Goal: Task Accomplishment & Management: Manage account settings

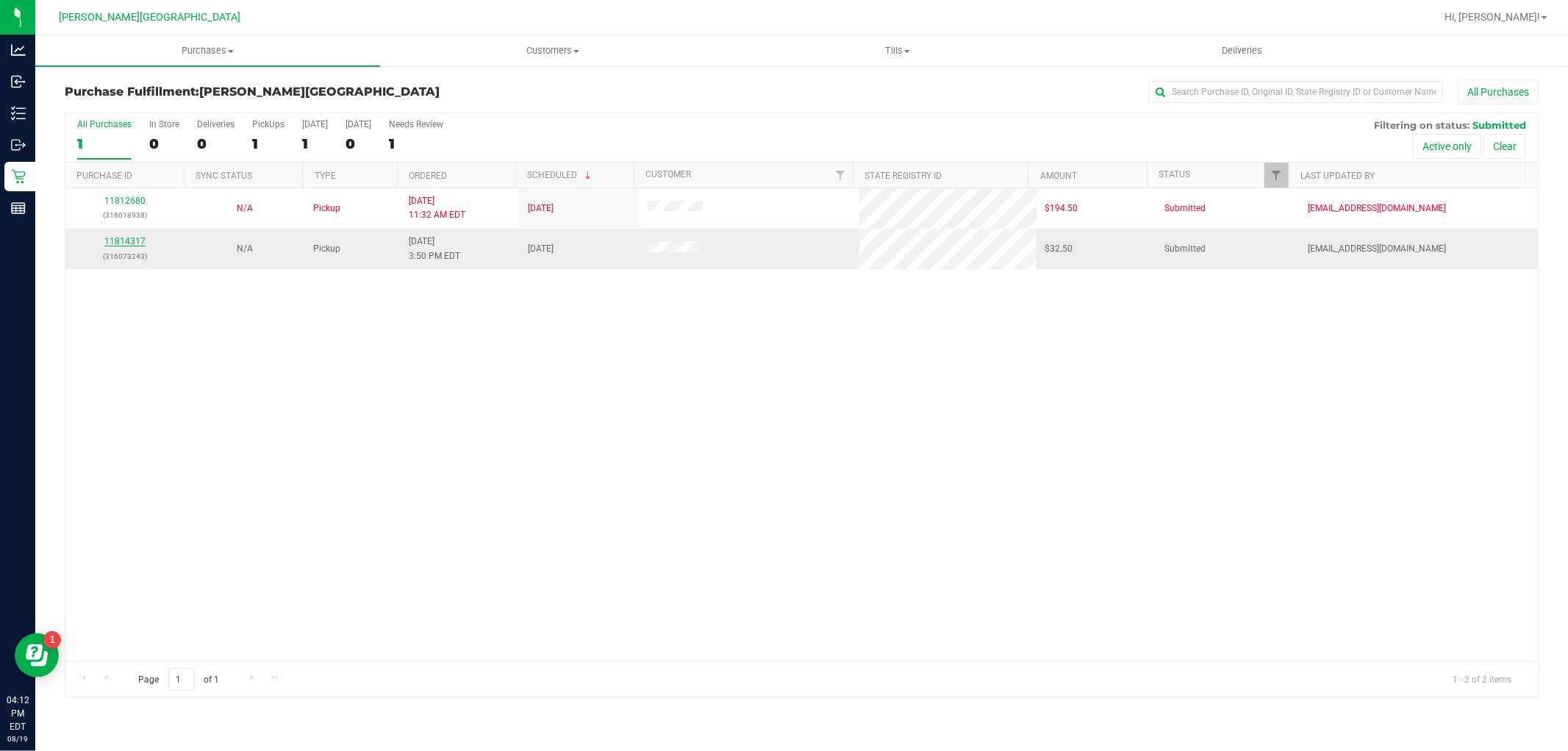
click at [131, 238] on link "11814317" at bounding box center [125, 241] width 41 height 11
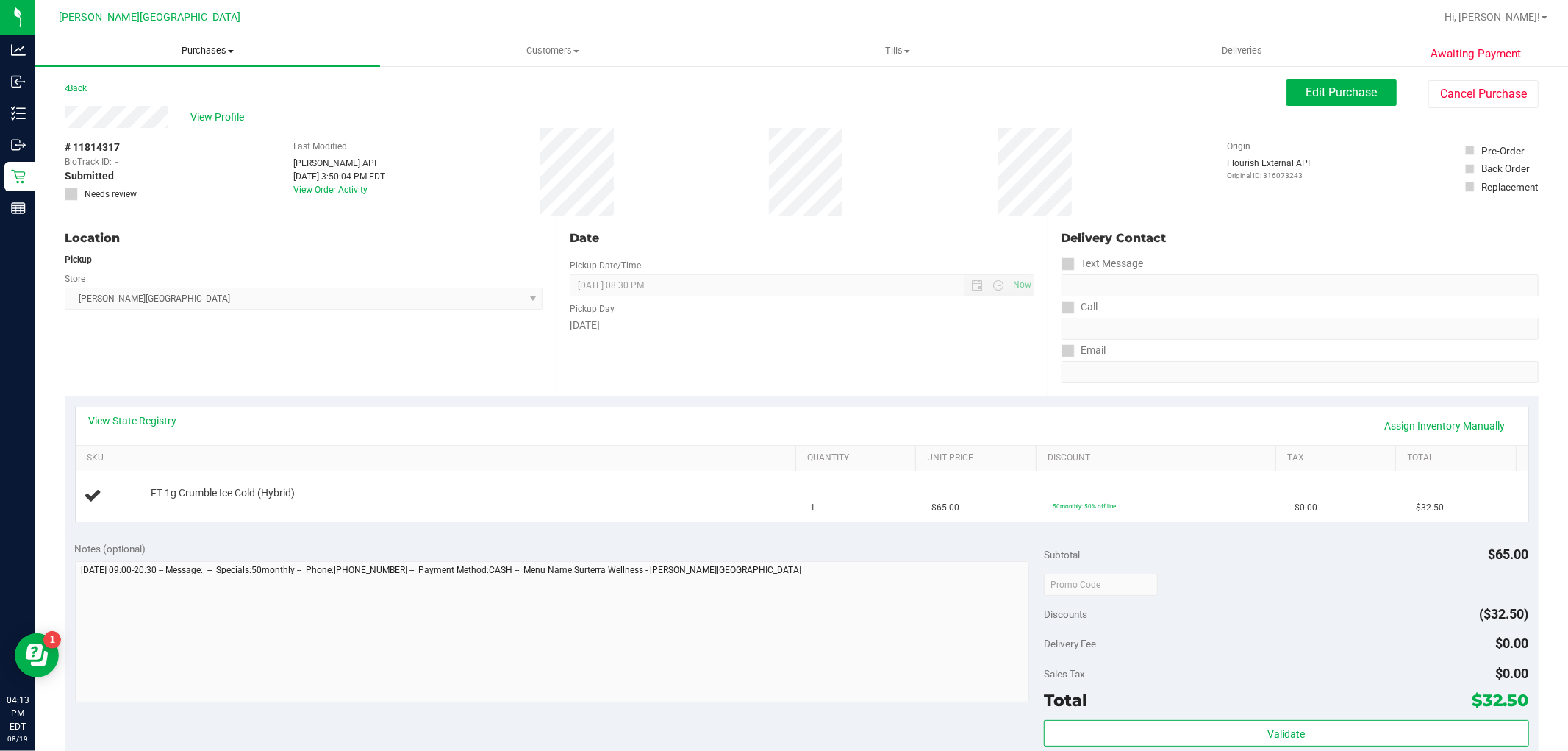
click at [189, 50] on span "Purchases" at bounding box center [207, 51] width 345 height 13
click at [131, 108] on li "Fulfillment" at bounding box center [207, 107] width 345 height 18
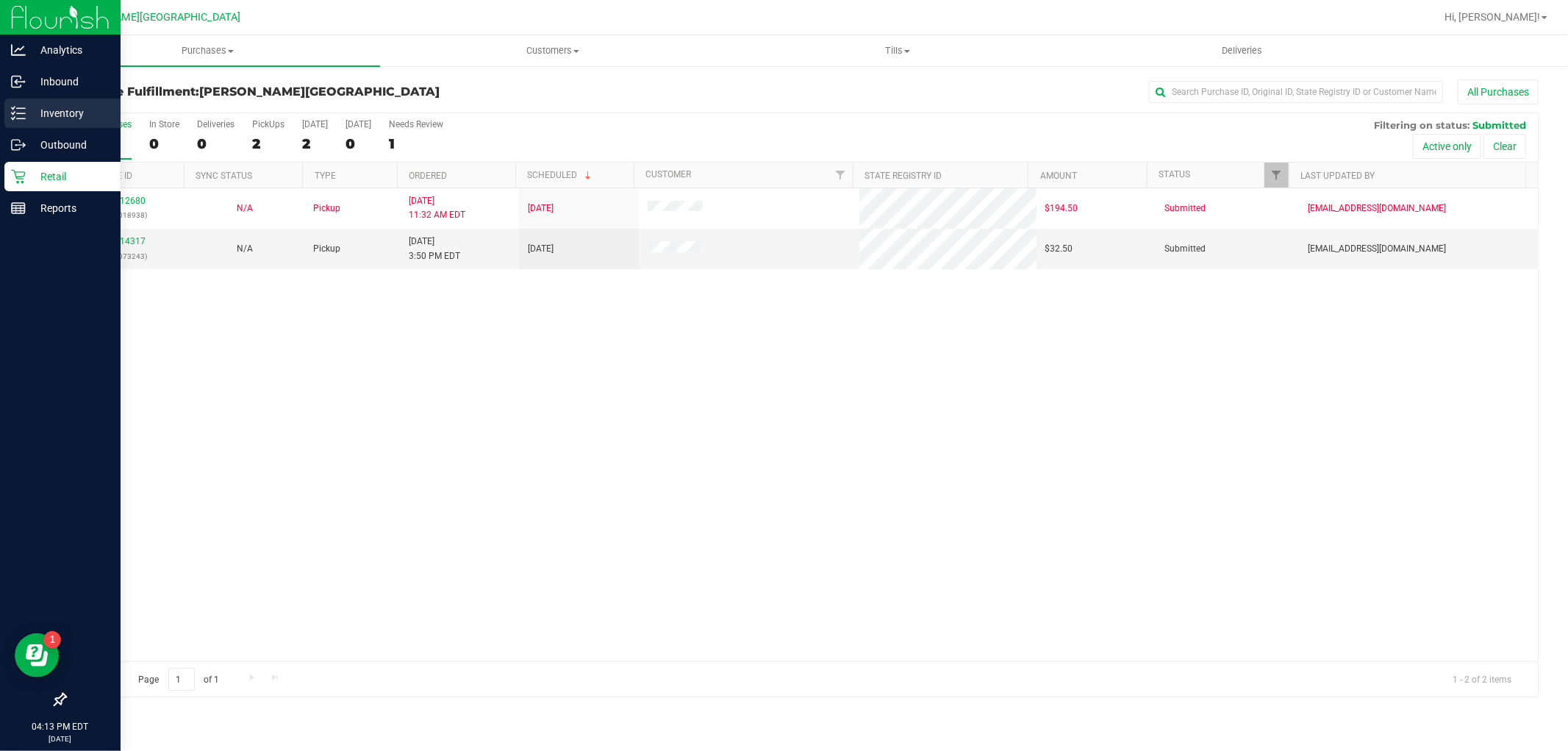
click at [48, 104] on p "Inventory" at bounding box center [70, 113] width 89 height 18
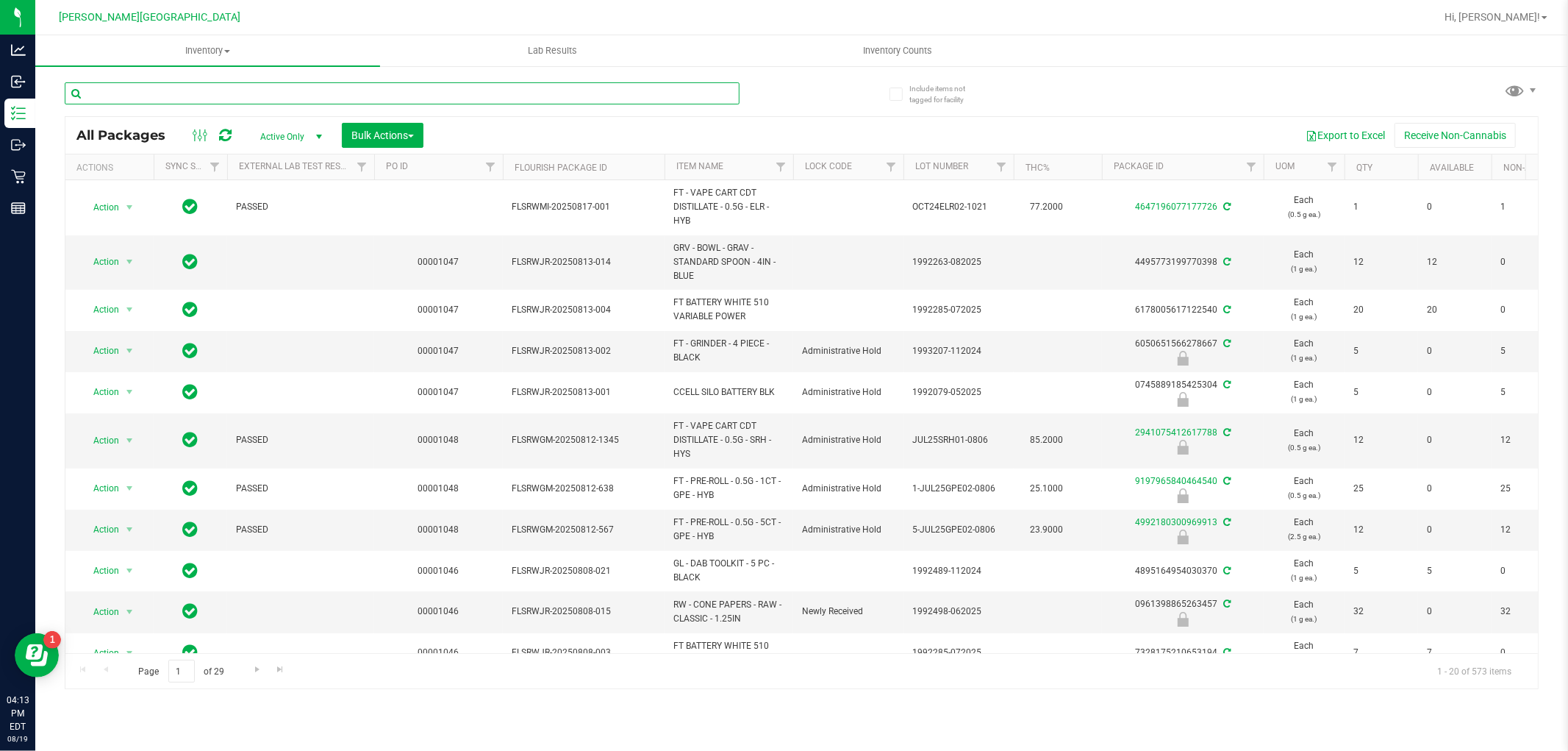
click at [225, 98] on input "text" at bounding box center [402, 93] width 675 height 22
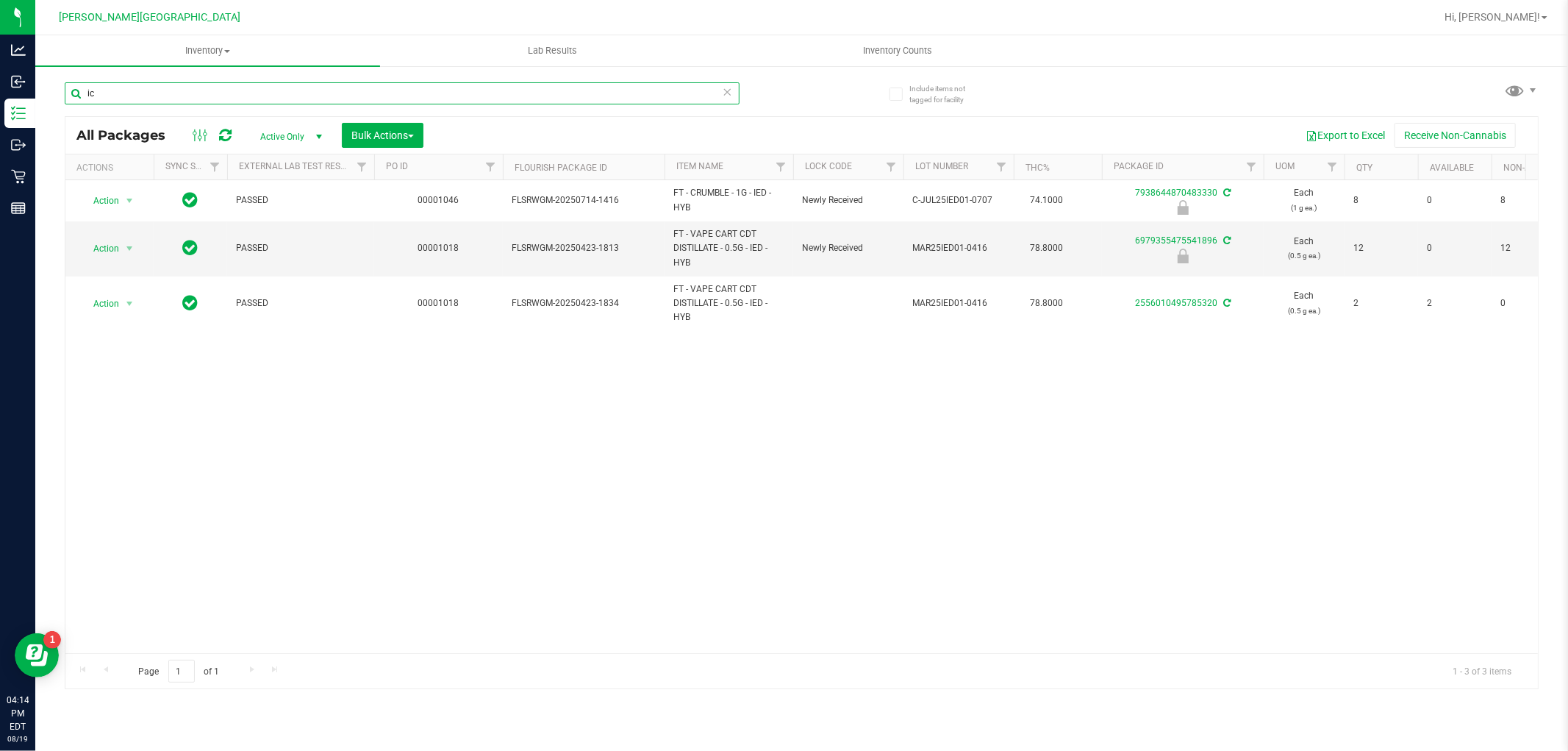
type input "i"
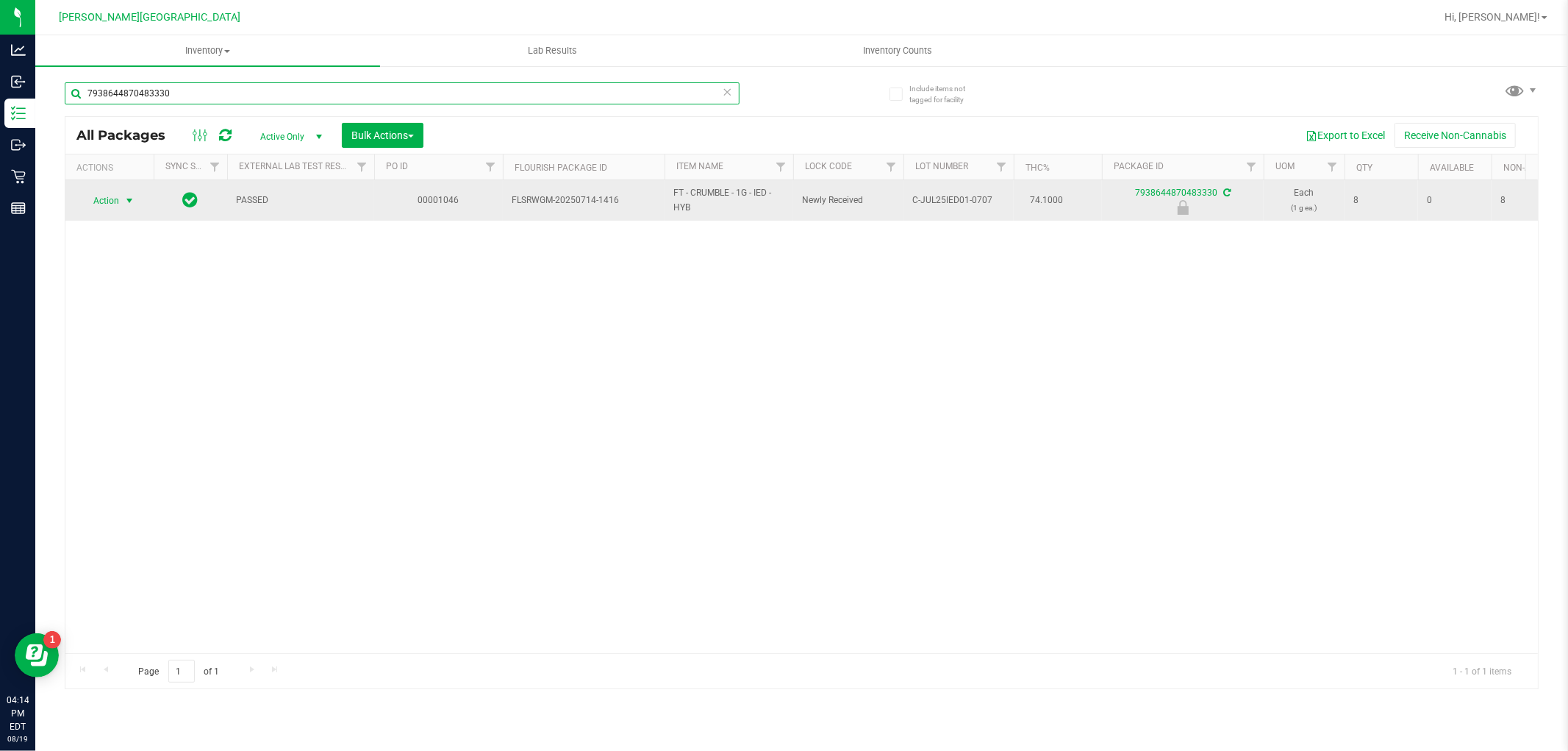
type input "7938644870483330"
click at [135, 192] on span "select" at bounding box center [130, 200] width 18 height 20
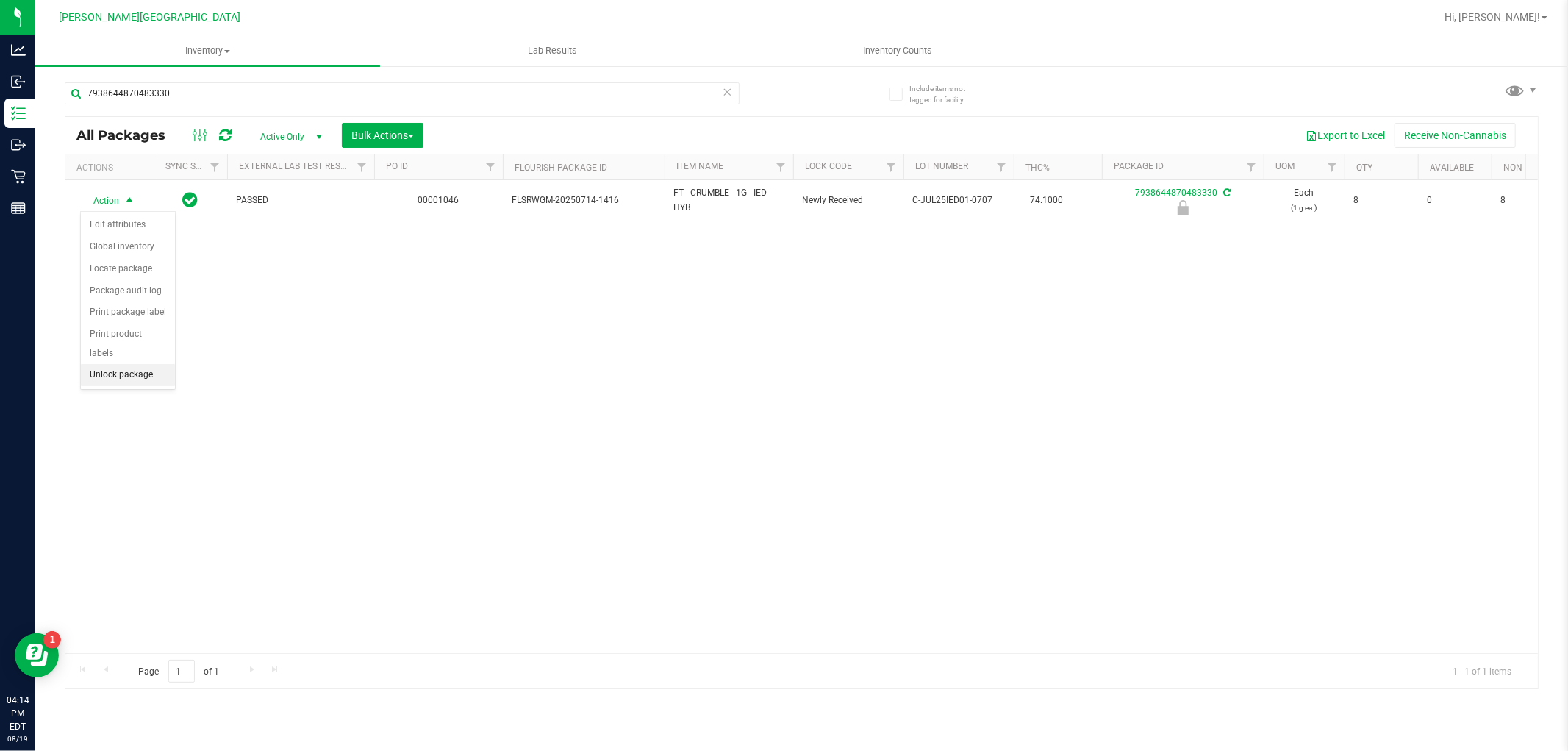
click at [139, 376] on li "Unlock package" at bounding box center [128, 375] width 94 height 22
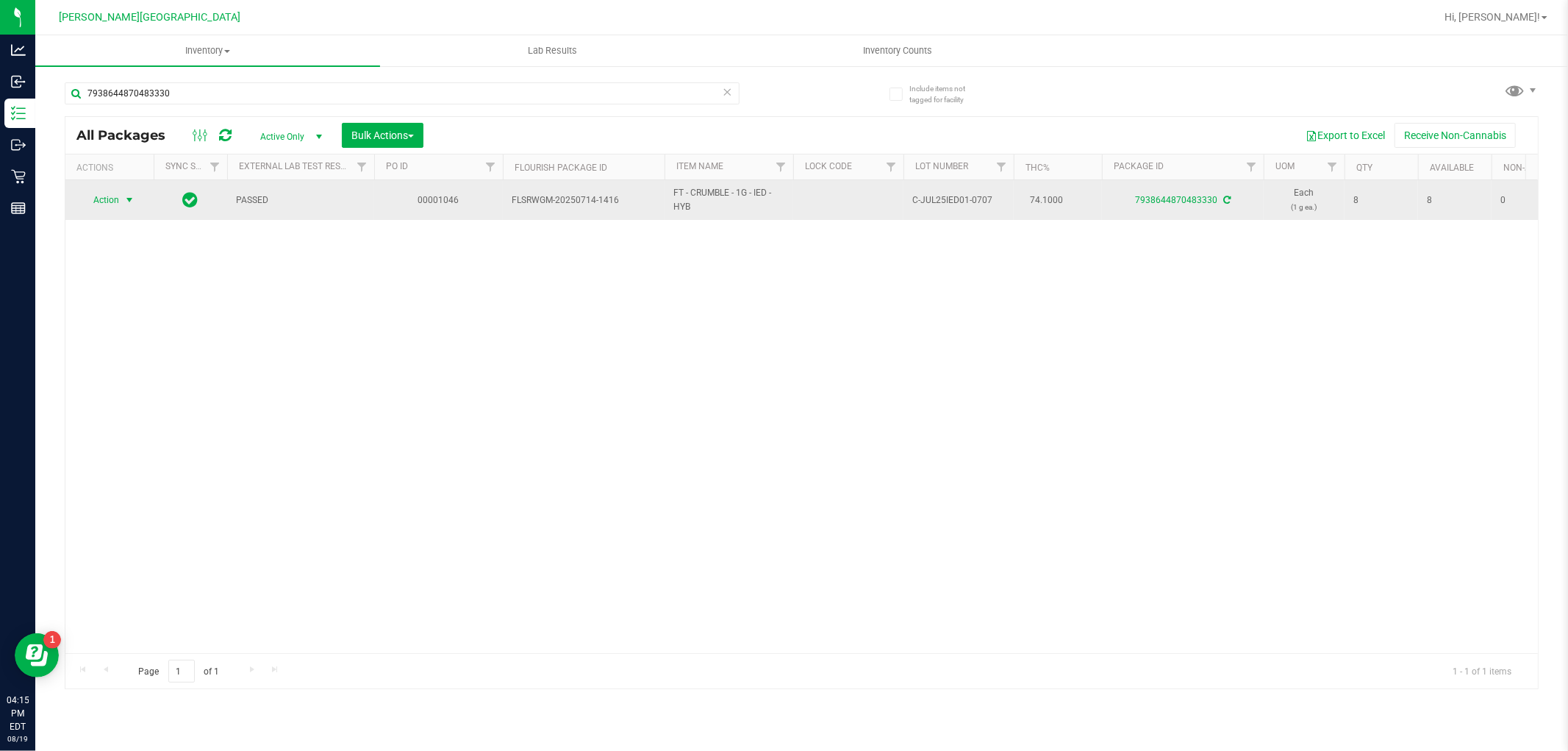
click at [107, 208] on span "Action" at bounding box center [100, 199] width 39 height 20
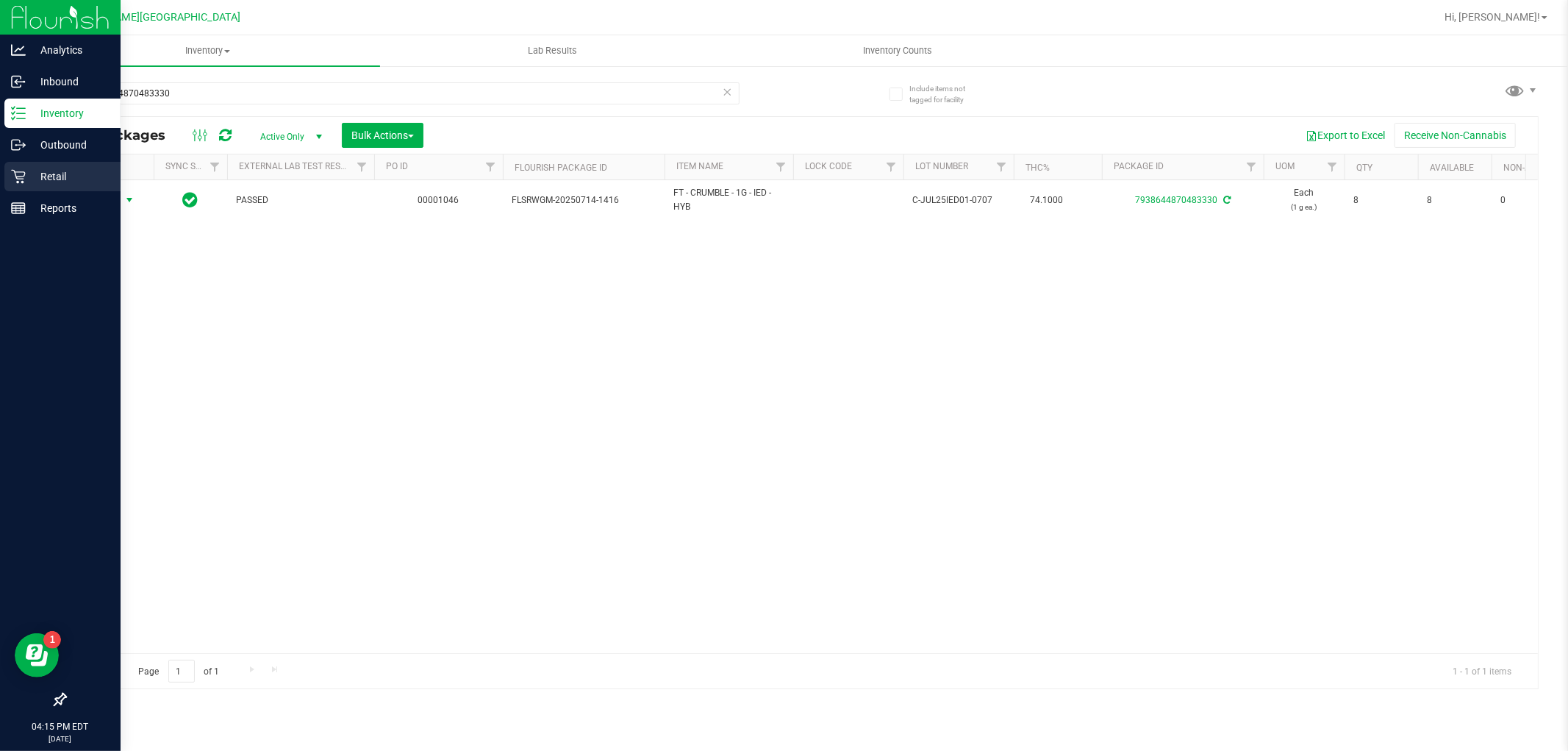
click at [60, 163] on div "Retail" at bounding box center [62, 176] width 116 height 30
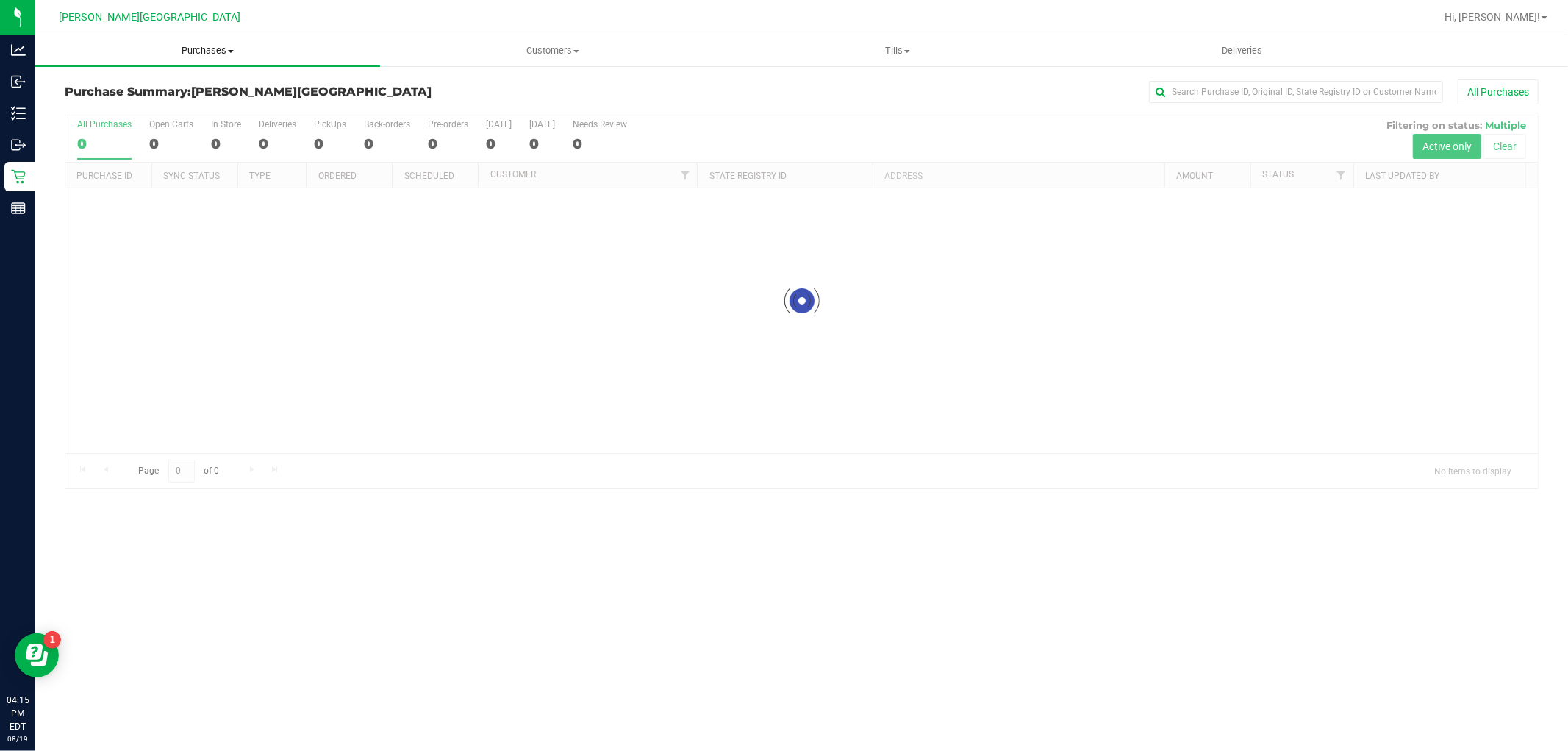
click at [217, 52] on span "Purchases" at bounding box center [207, 51] width 345 height 13
click at [156, 101] on li "Fulfillment" at bounding box center [207, 107] width 345 height 18
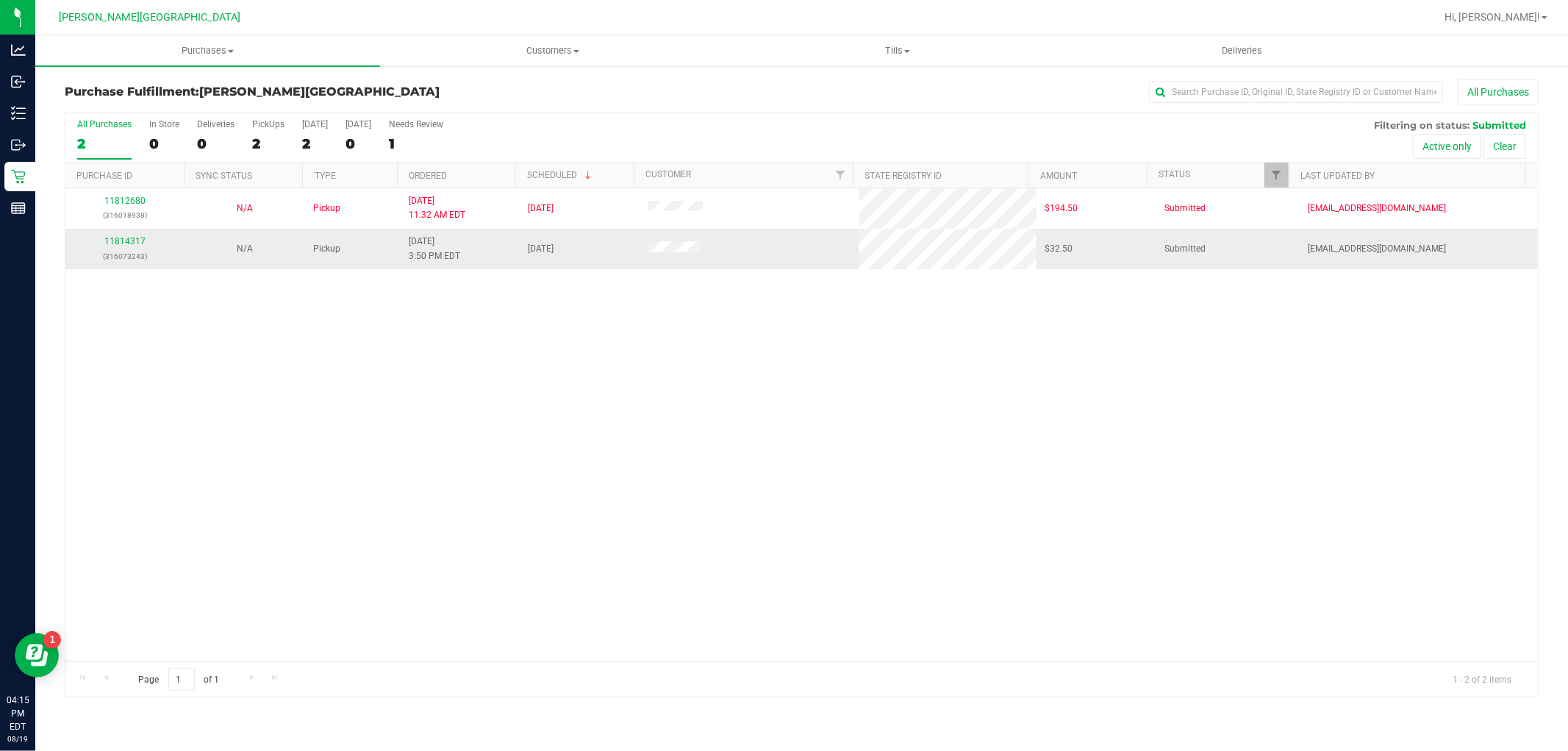
click at [123, 235] on div "11814317 (316073243)" at bounding box center [125, 248] width 102 height 28
click at [128, 245] on link "11814317" at bounding box center [125, 241] width 41 height 11
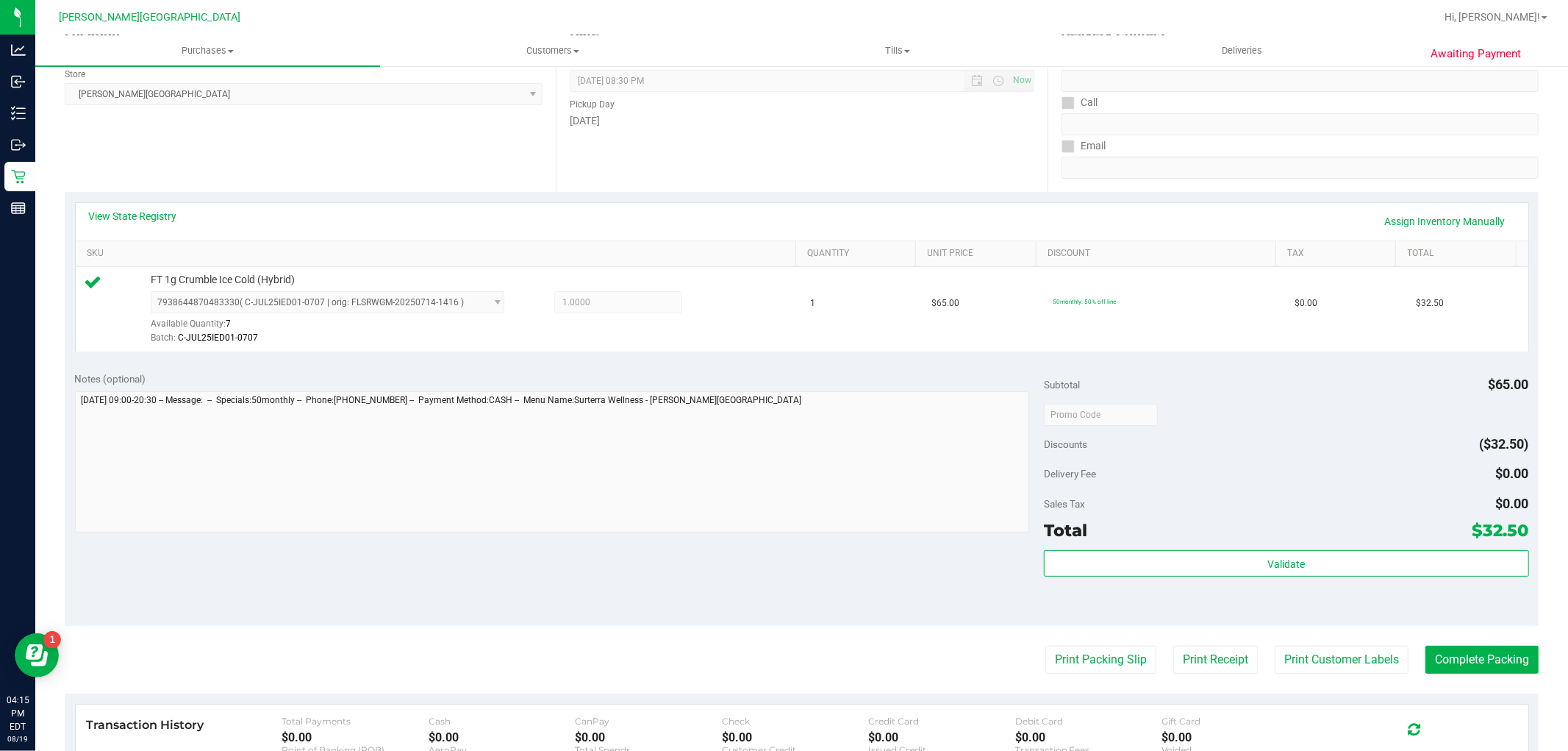
scroll to position [326, 0]
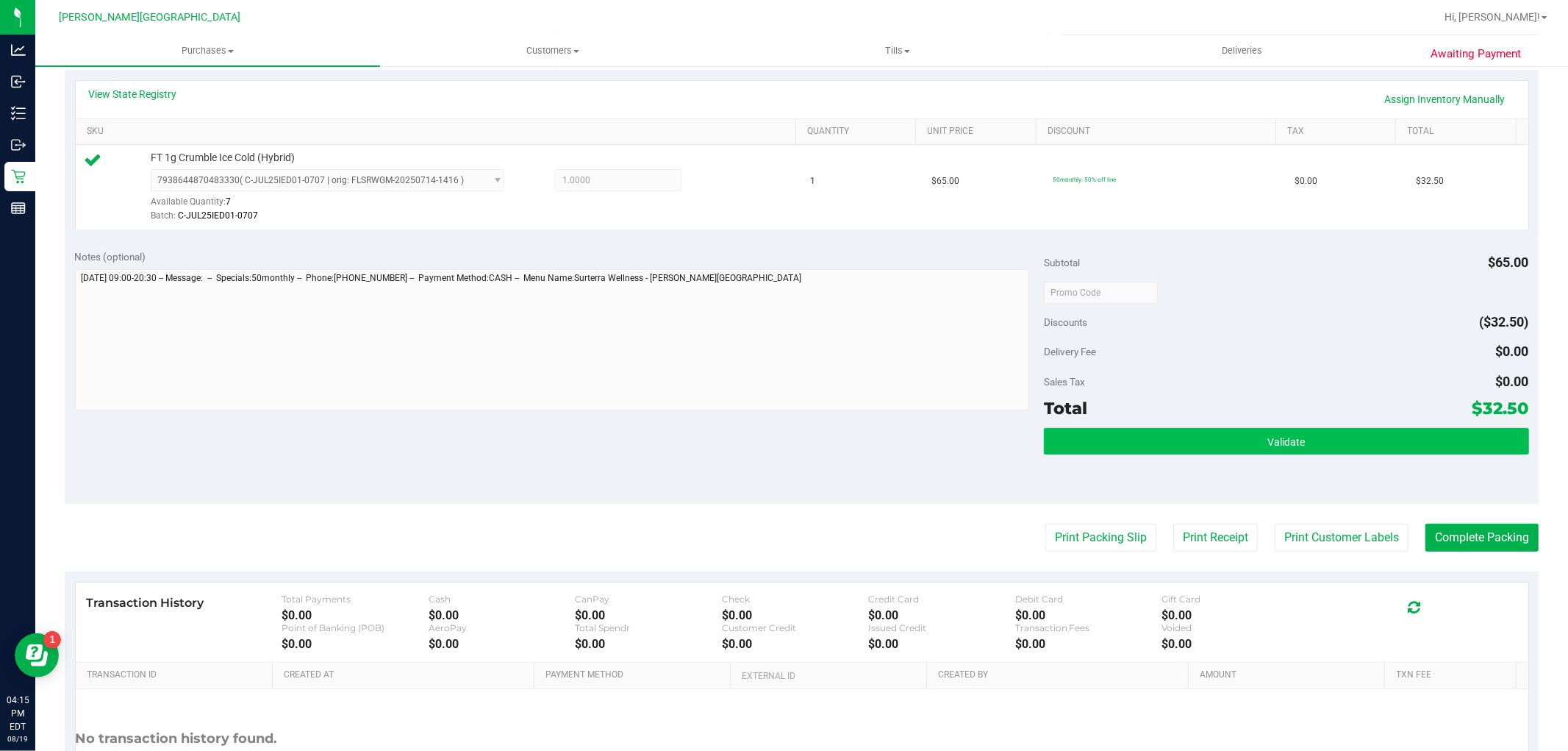
drag, startPoint x: 1289, startPoint y: 467, endPoint x: 1292, endPoint y: 445, distance: 22.2
click at [1289, 466] on div "Validate" at bounding box center [1285, 461] width 484 height 66
click at [1292, 436] on span "Validate" at bounding box center [1286, 442] width 38 height 11
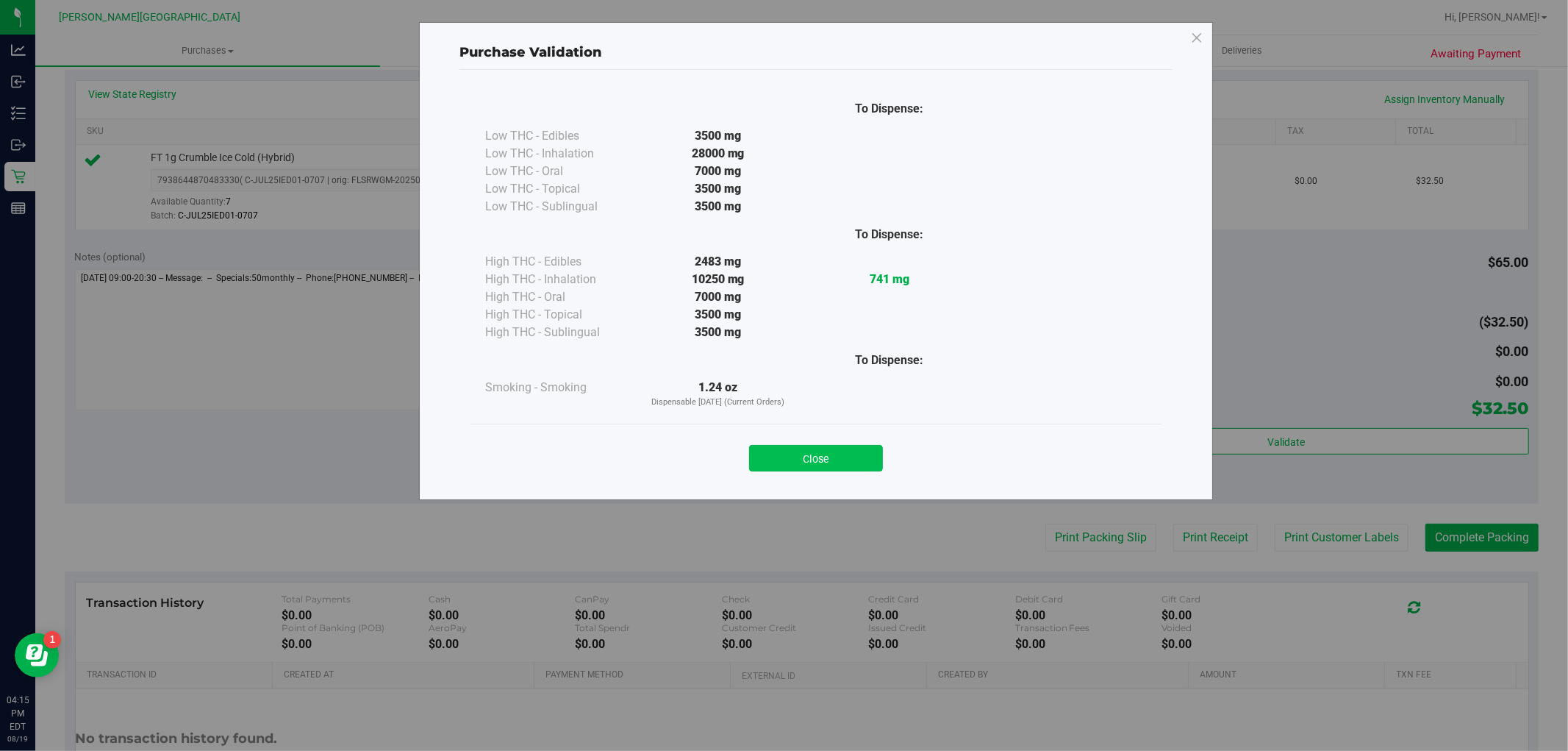
click at [866, 450] on button "Close" at bounding box center [816, 458] width 134 height 26
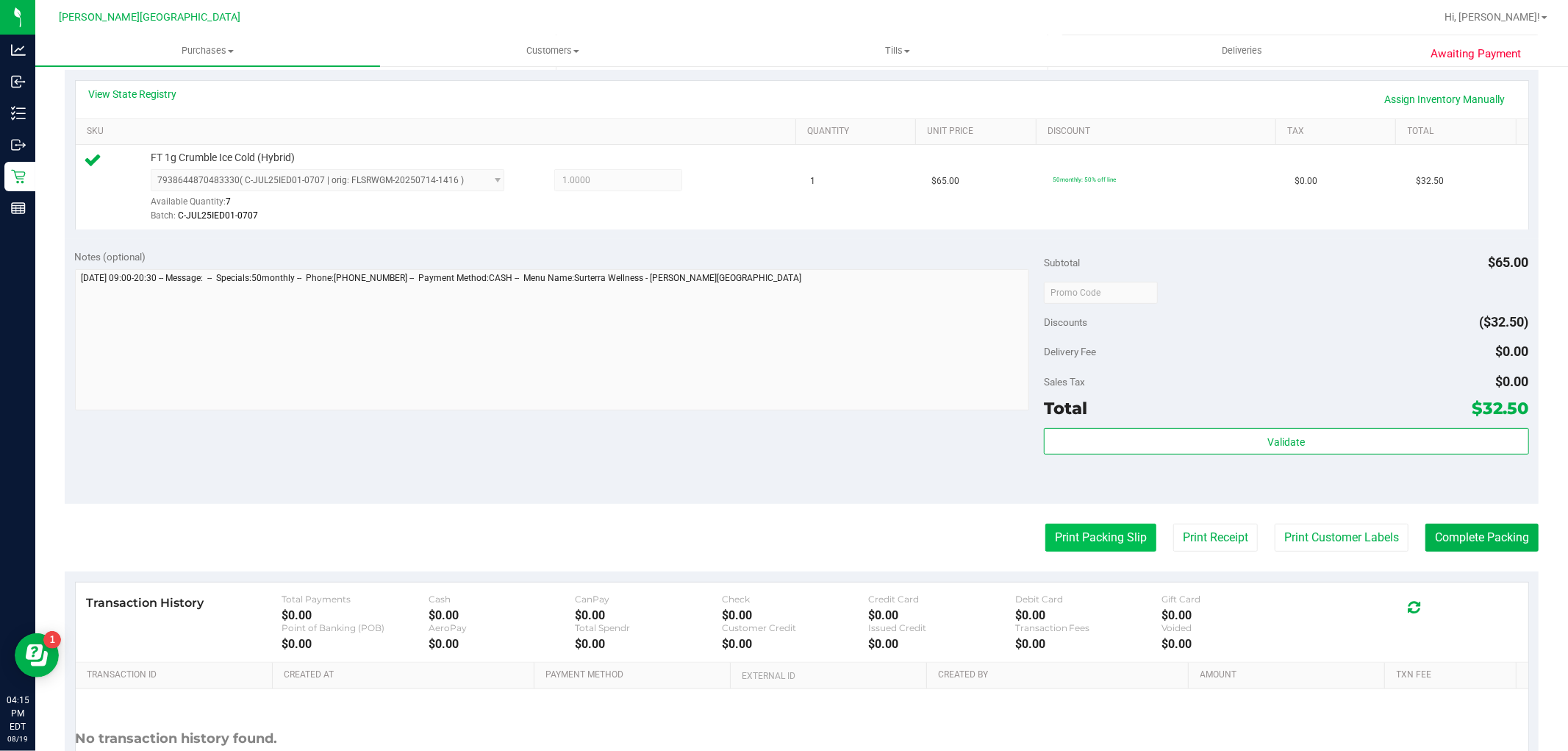
click at [1066, 530] on button "Print Packing Slip" at bounding box center [1100, 538] width 111 height 28
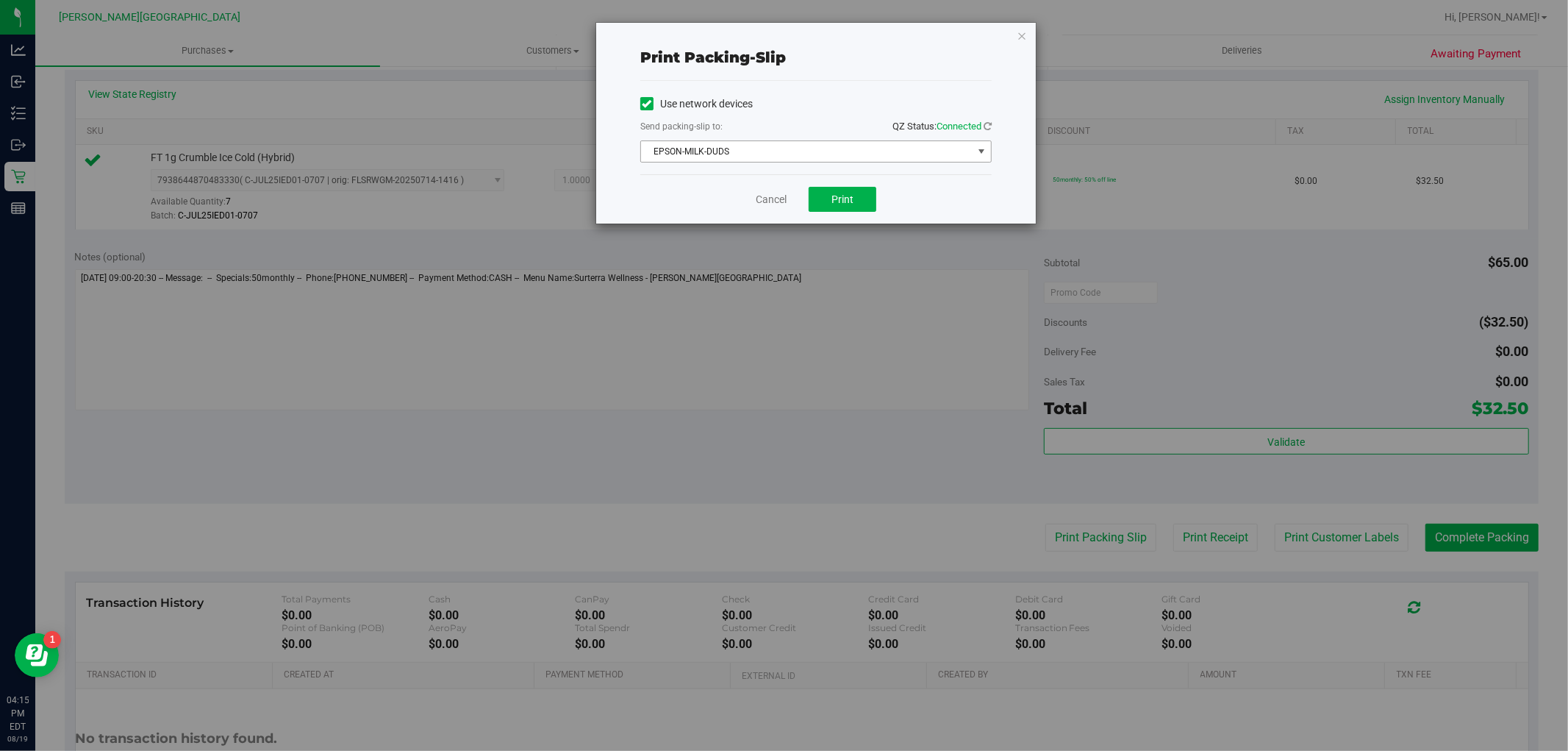
click at [858, 157] on span "EPSON-MILK-DUDS" at bounding box center [807, 151] width 331 height 20
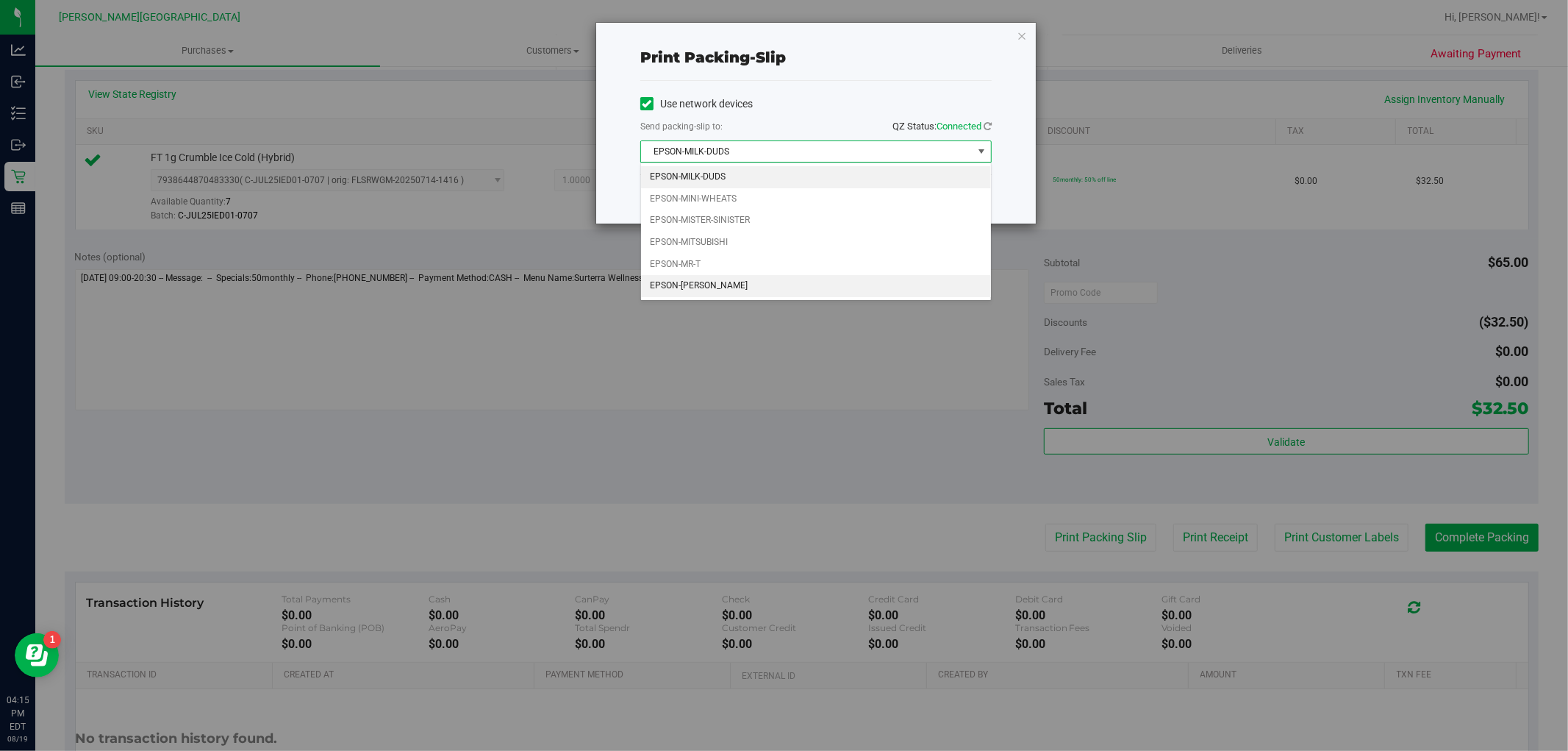
click at [768, 287] on li "EPSON-[PERSON_NAME]" at bounding box center [816, 285] width 350 height 22
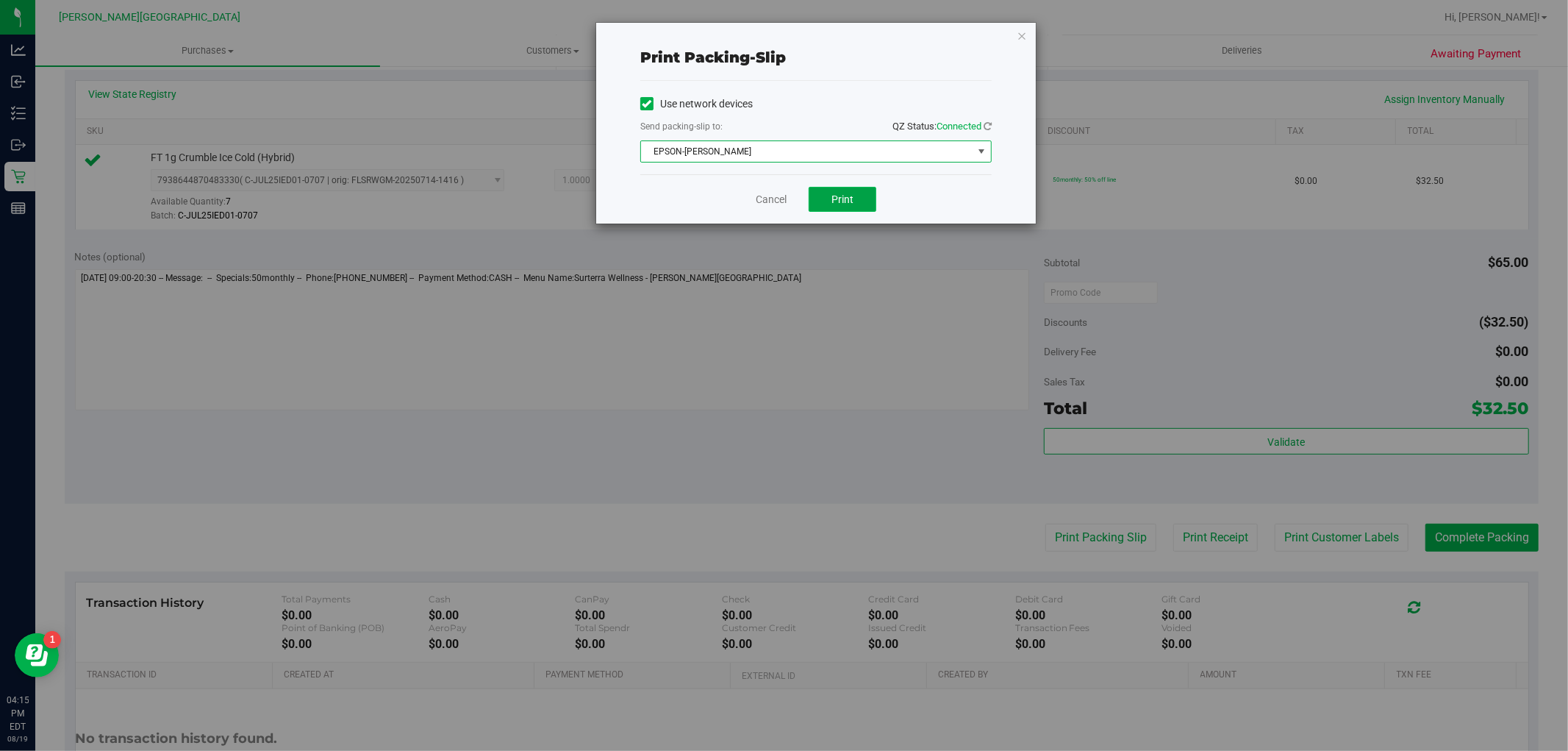
click at [848, 203] on span "Print" at bounding box center [842, 199] width 22 height 11
click at [1018, 34] on icon "button" at bounding box center [1021, 35] width 11 height 18
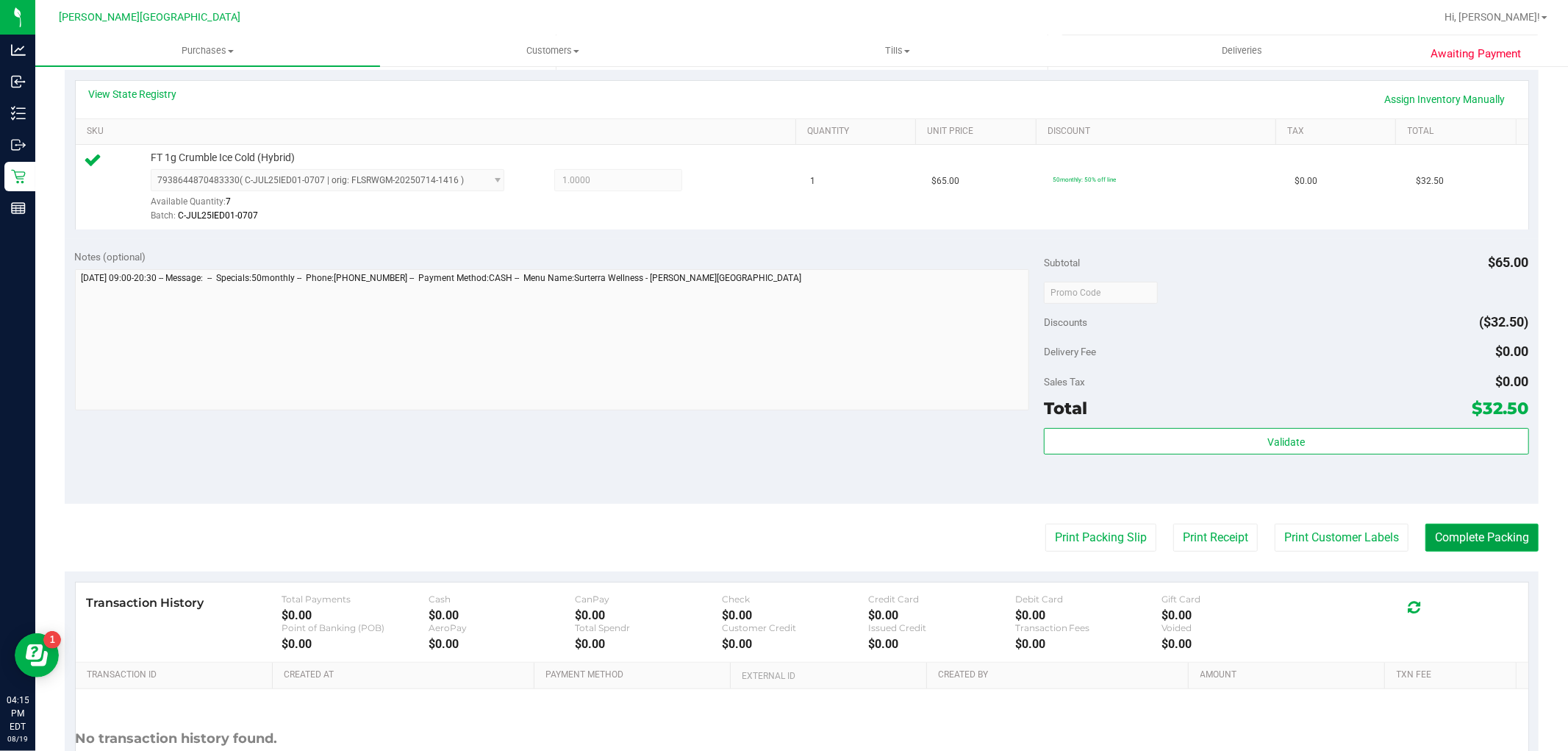
click at [1488, 540] on button "Complete Packing" at bounding box center [1482, 538] width 113 height 28
